Goal: Information Seeking & Learning: Understand process/instructions

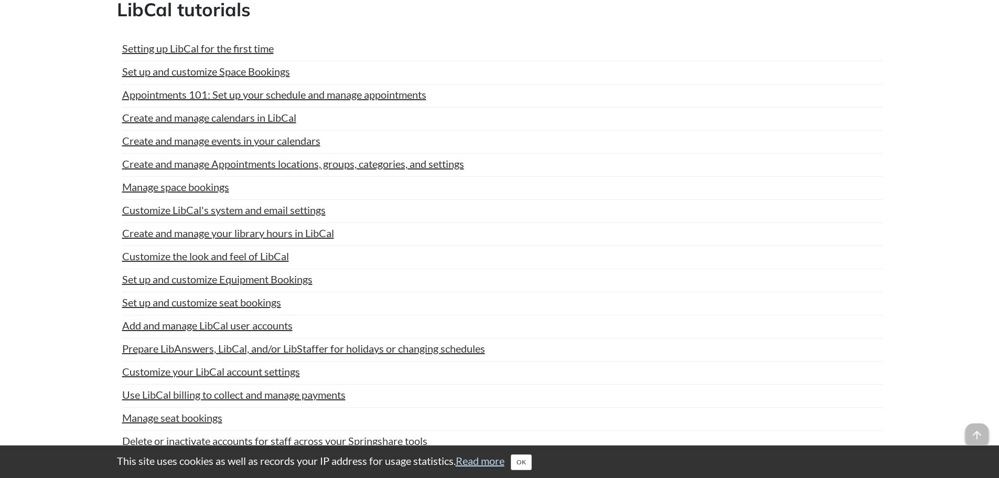
scroll to position [2167, 0]
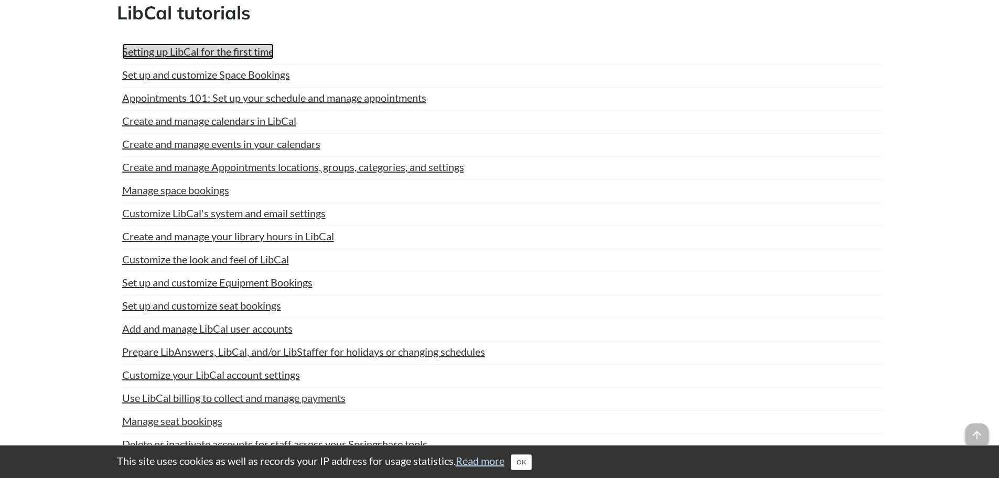
click at [261, 54] on link "Setting up LibCal for the first time" at bounding box center [198, 52] width 152 height 16
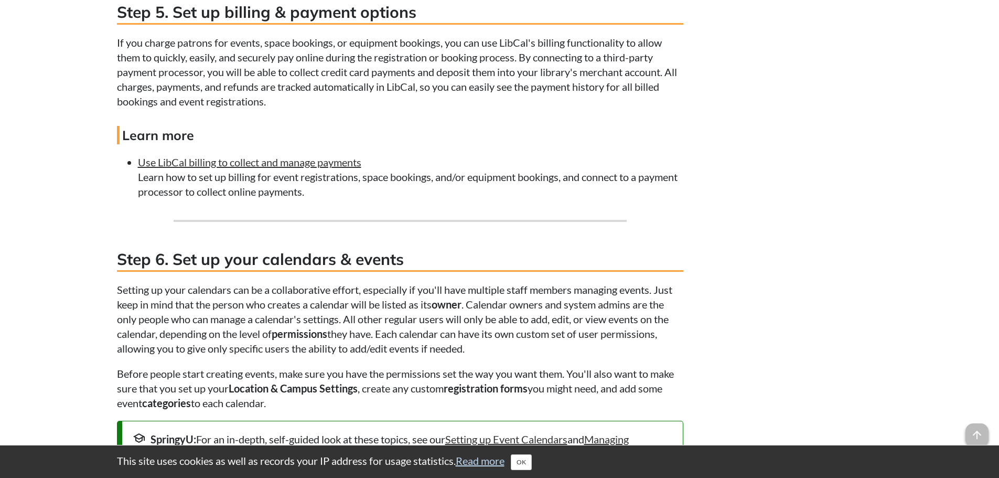
scroll to position [1993, 0]
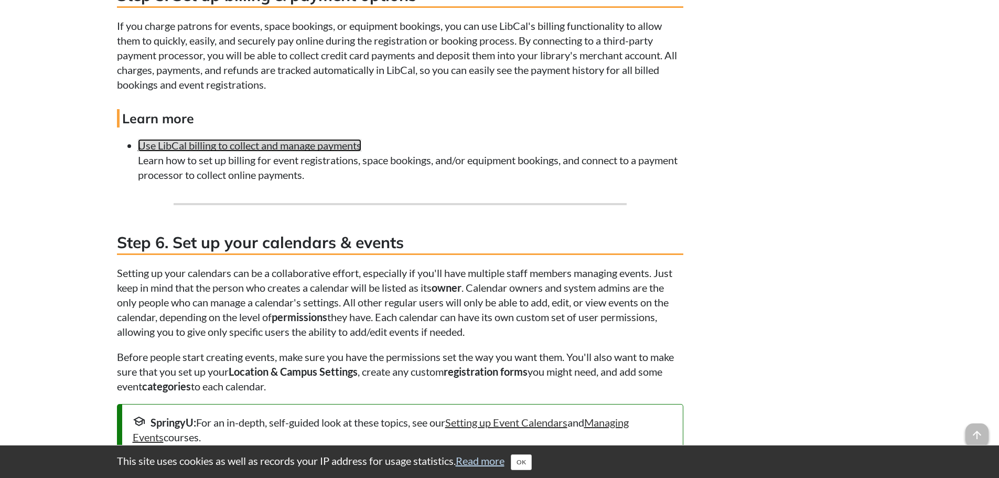
click at [345, 152] on link "Use LibCal billing to collect and manage payments" at bounding box center [249, 145] width 223 height 13
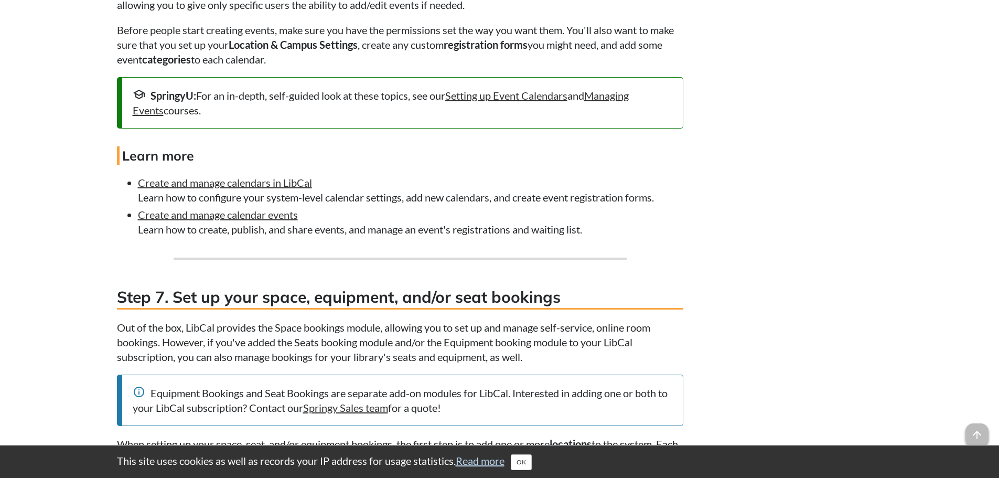
scroll to position [2359, 0]
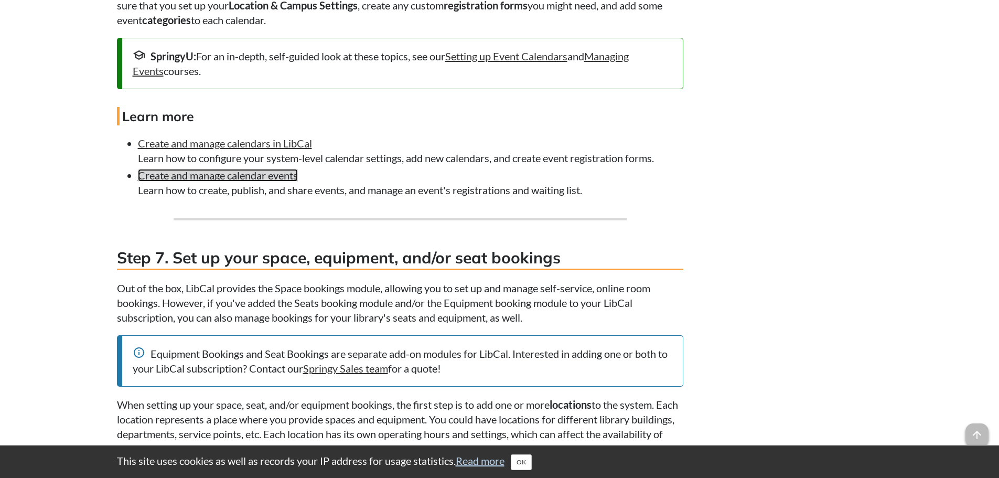
click at [218, 181] on link "Create and manage calendar events" at bounding box center [218, 175] width 160 height 13
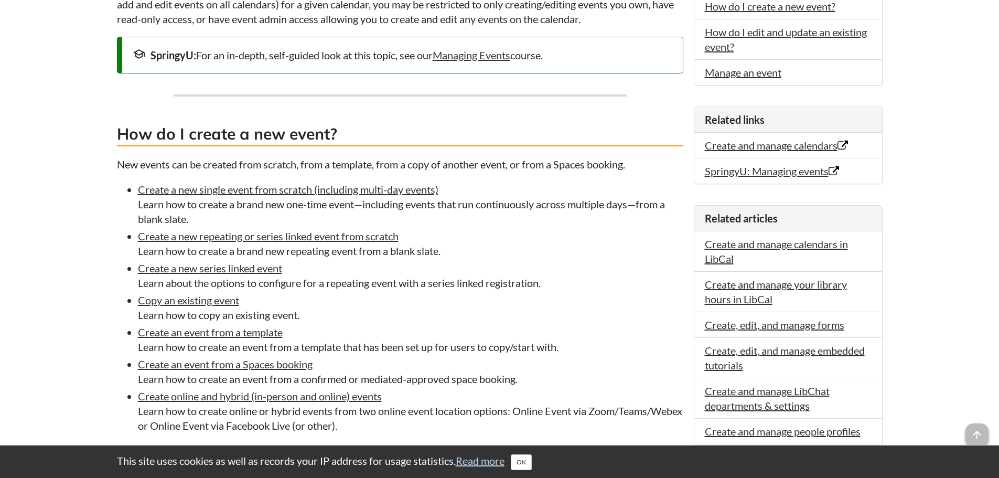
scroll to position [315, 0]
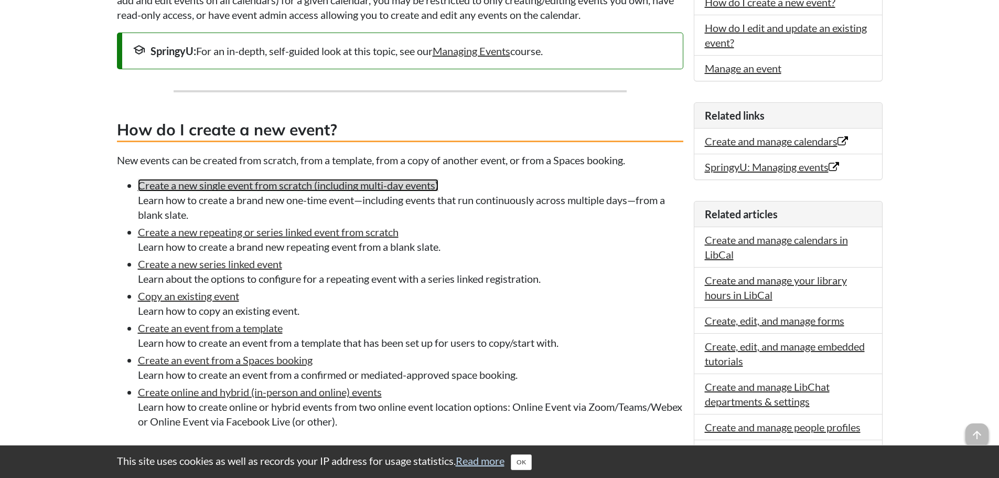
click at [220, 181] on link "Create a new single event from scratch (including multi-day events)" at bounding box center [288, 185] width 301 height 13
